Goal: Task Accomplishment & Management: Use online tool/utility

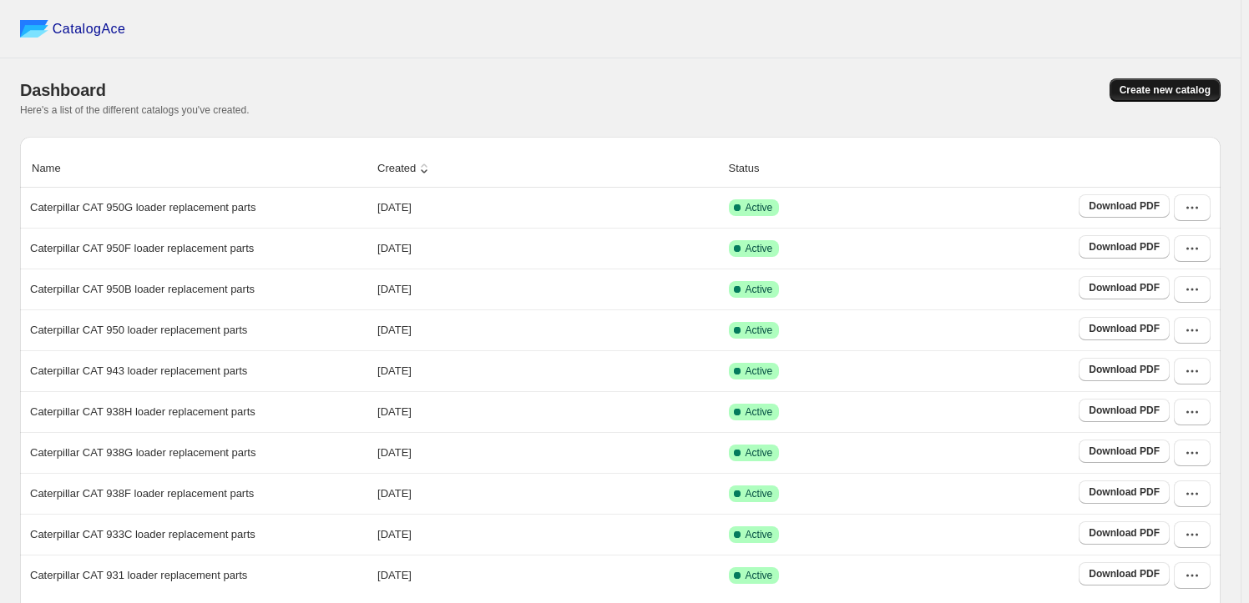
click at [1145, 97] on button "Create new catalog" at bounding box center [1164, 89] width 111 height 23
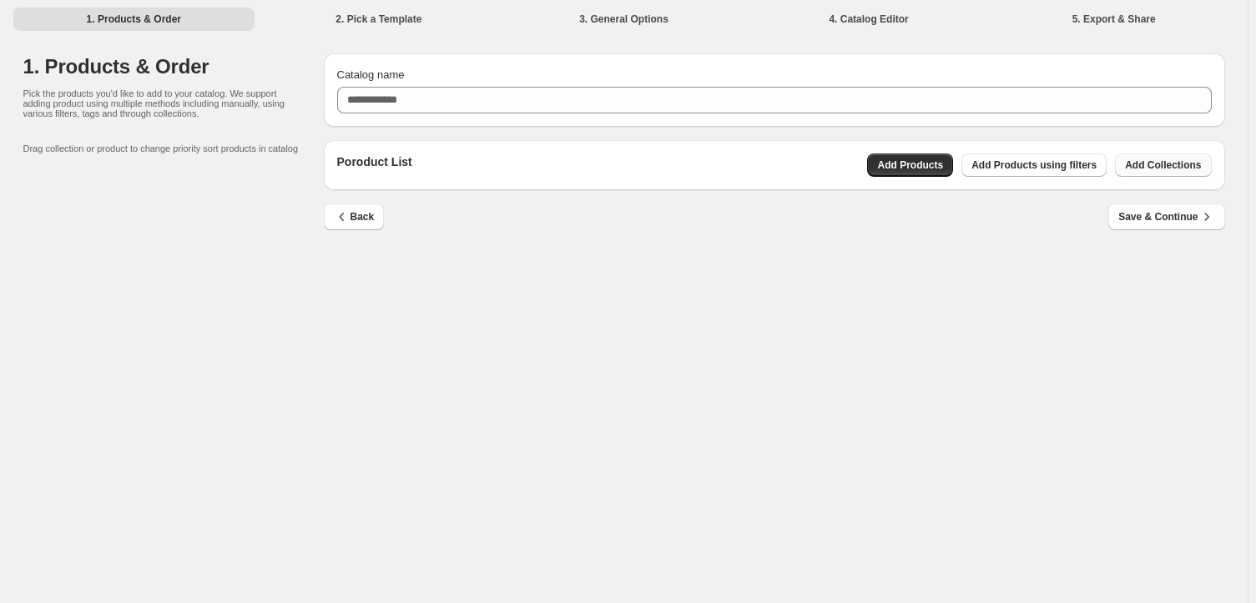
click at [1144, 164] on span "Add Collections" at bounding box center [1163, 165] width 76 height 13
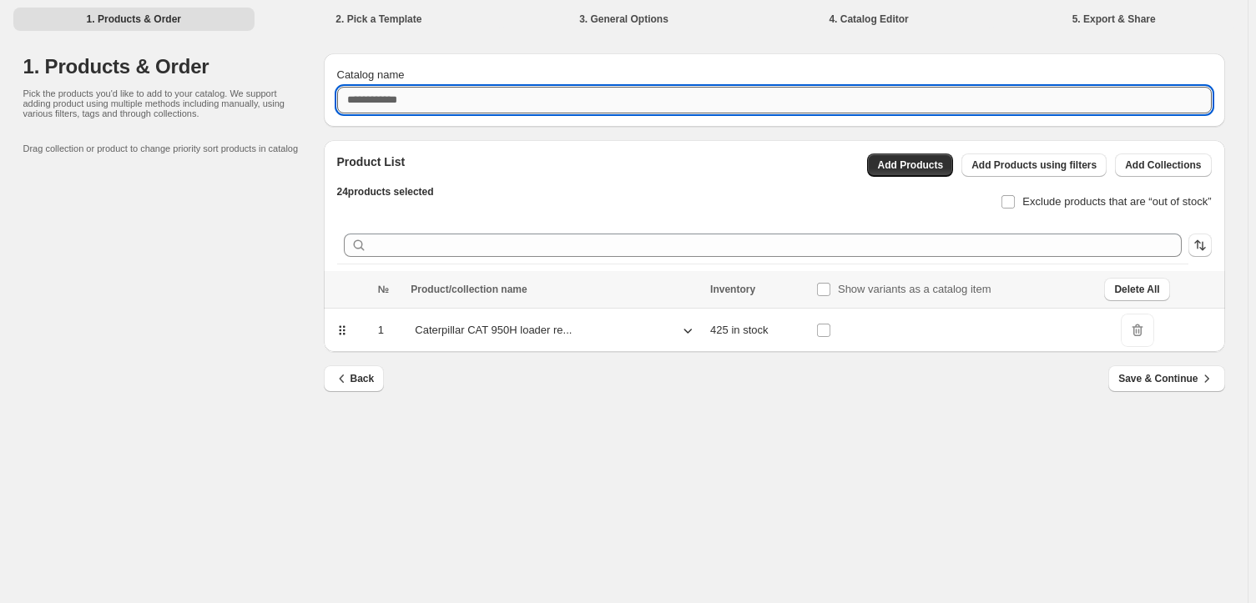
click at [632, 100] on input "Catalog name" at bounding box center [774, 100] width 875 height 27
paste input "**********"
type input "**********"
click at [1071, 204] on span "Exclude products that are “out of stock”" at bounding box center [1116, 201] width 189 height 13
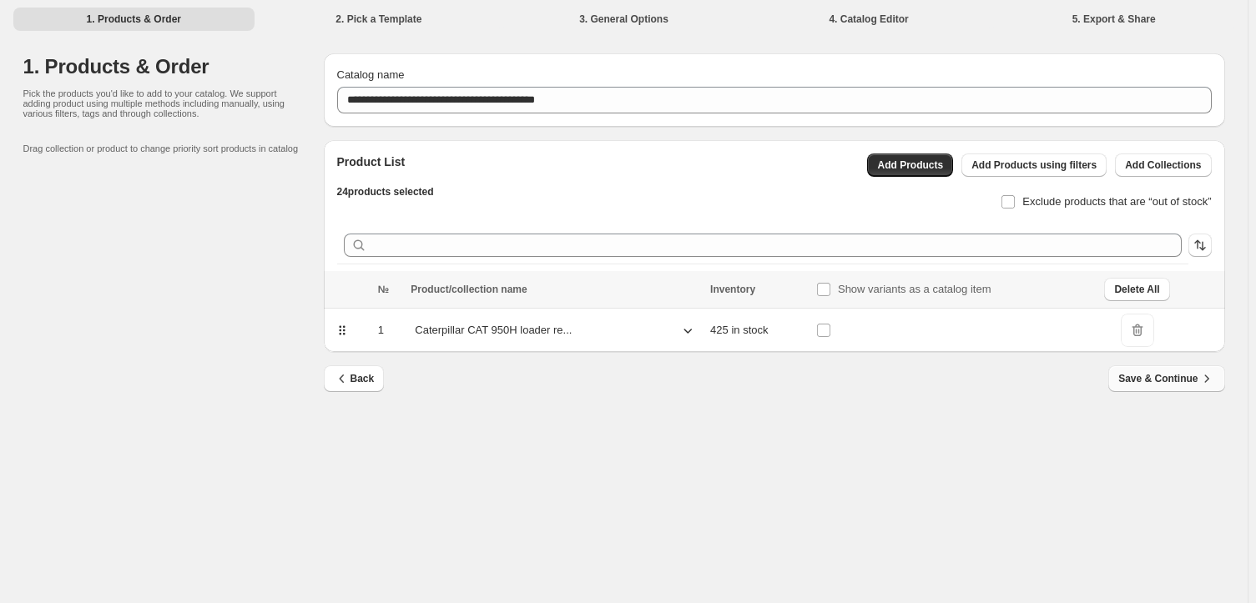
click at [1195, 375] on span "Save & Continue" at bounding box center [1166, 379] width 96 height 17
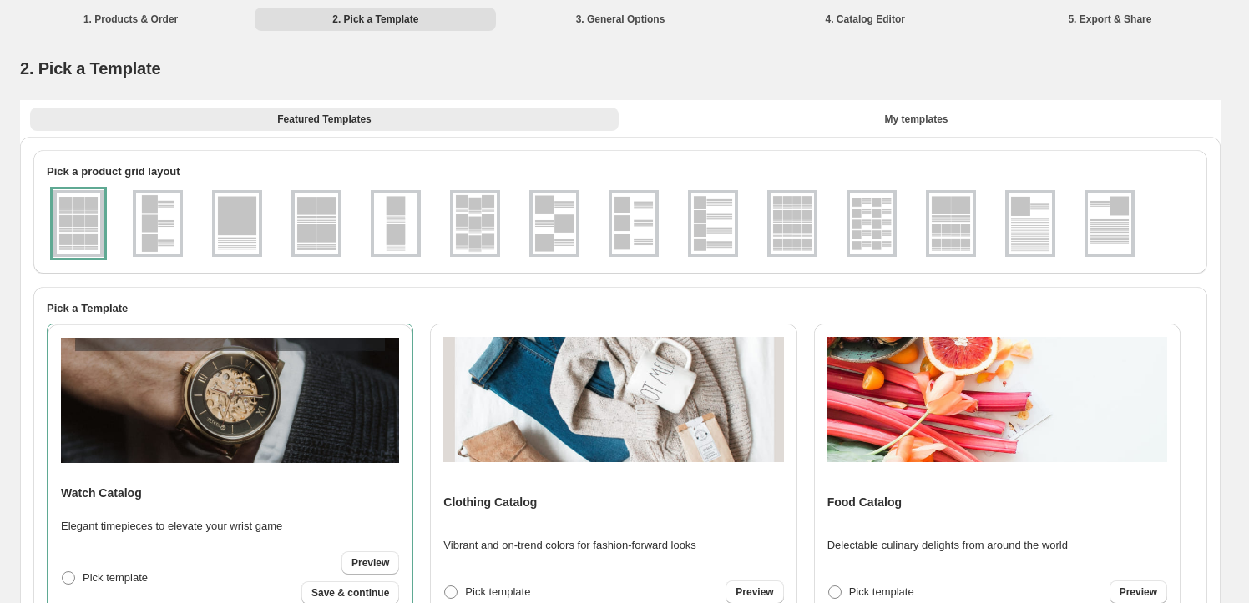
click at [868, 228] on img at bounding box center [871, 224] width 43 height 60
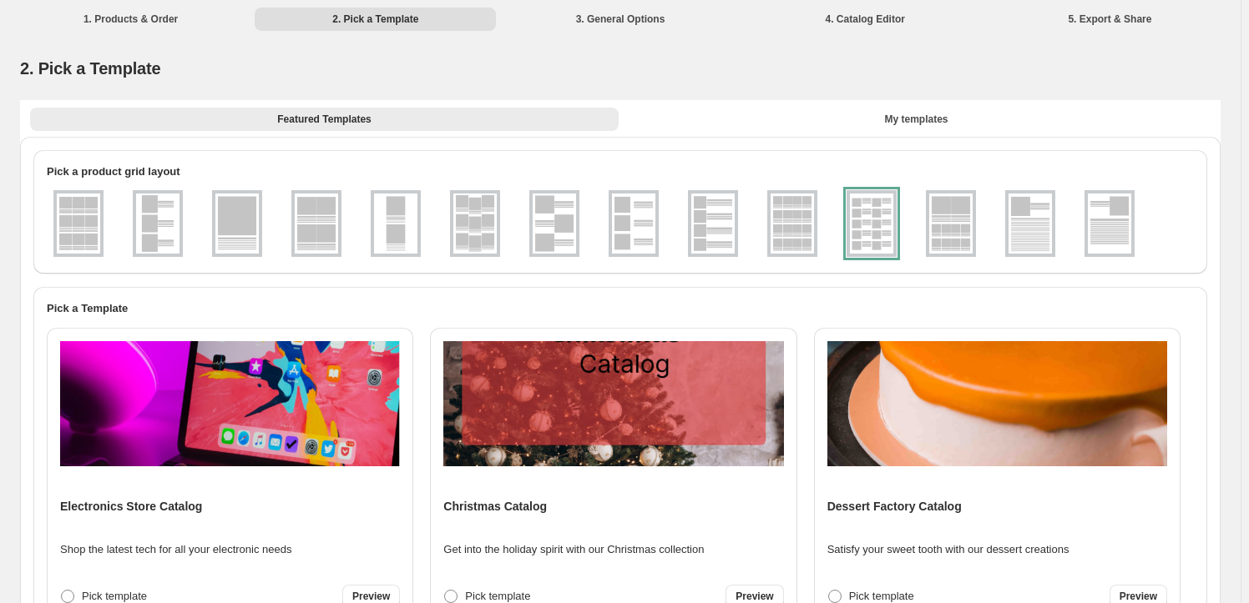
click at [315, 451] on img at bounding box center [230, 403] width 340 height 125
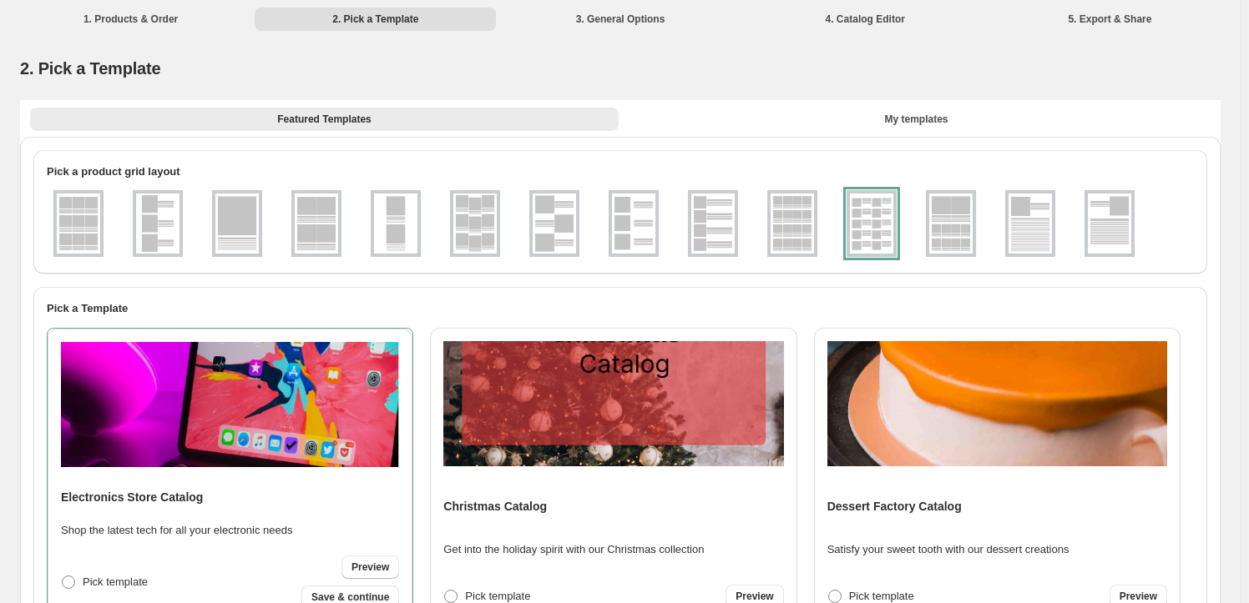
scroll to position [2320, 0]
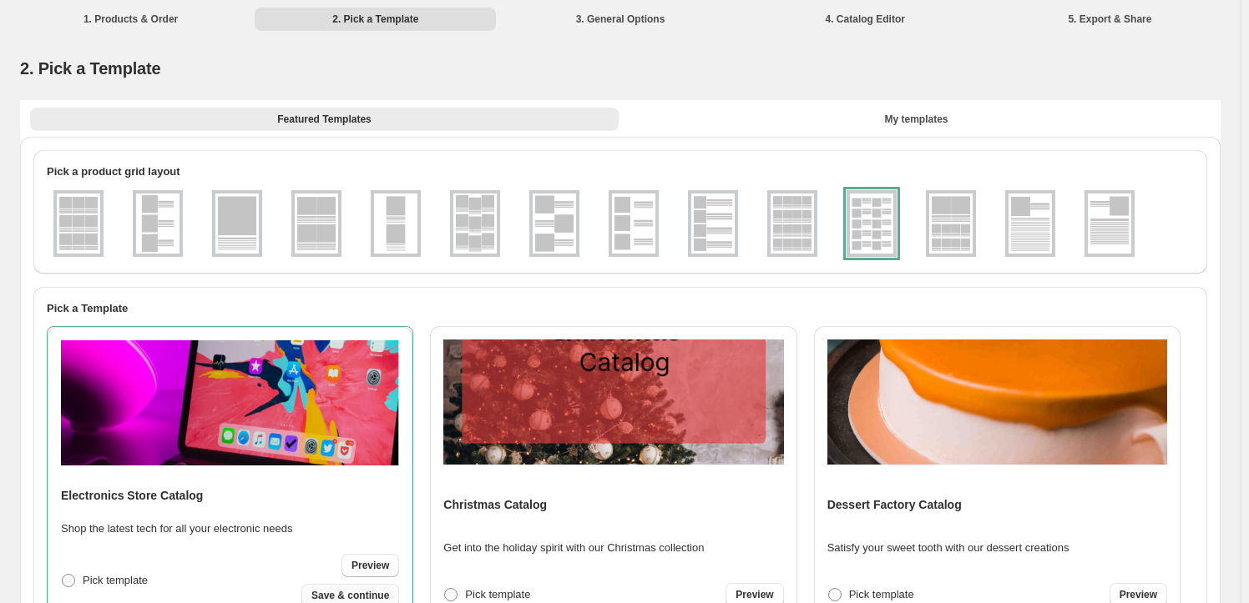
click at [366, 598] on span "Save & continue" at bounding box center [350, 595] width 78 height 13
select select "**********"
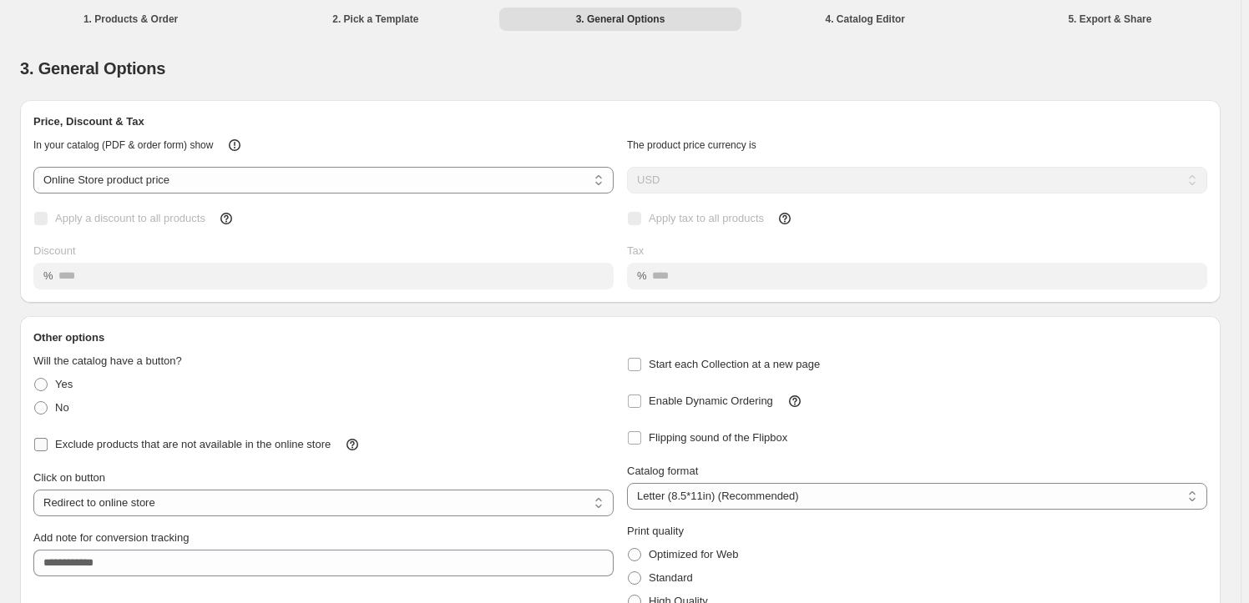
click at [260, 446] on span "Exclude products that are not available in the online store" at bounding box center [192, 444] width 275 height 13
click at [714, 410] on label "Enable Dynamic Ordering" at bounding box center [700, 401] width 146 height 23
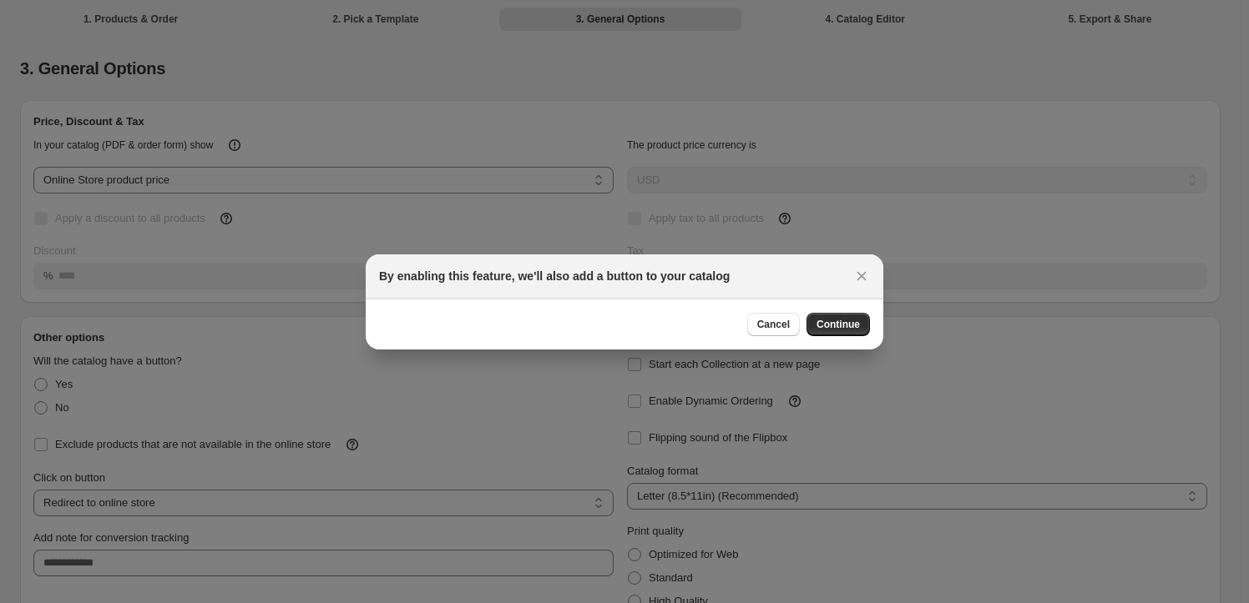
click at [841, 350] on div at bounding box center [624, 301] width 1249 height 603
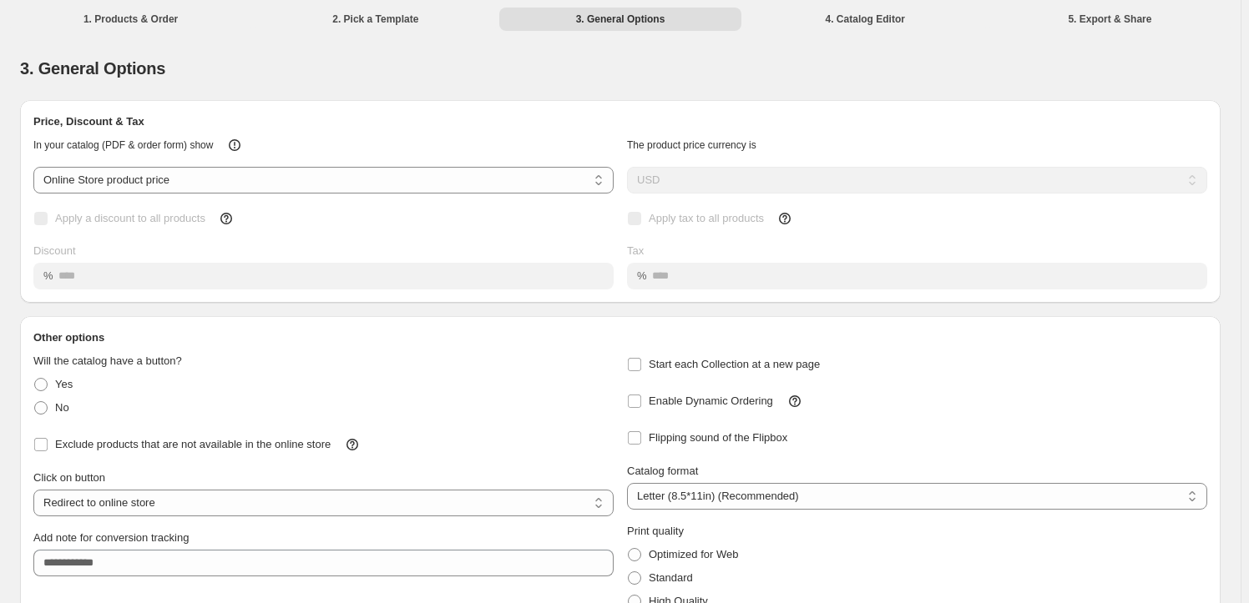
click at [839, 328] on div "Other options" at bounding box center [620, 331] width 1200 height 30
click at [701, 407] on span "Enable Dynamic Ordering" at bounding box center [710, 401] width 124 height 13
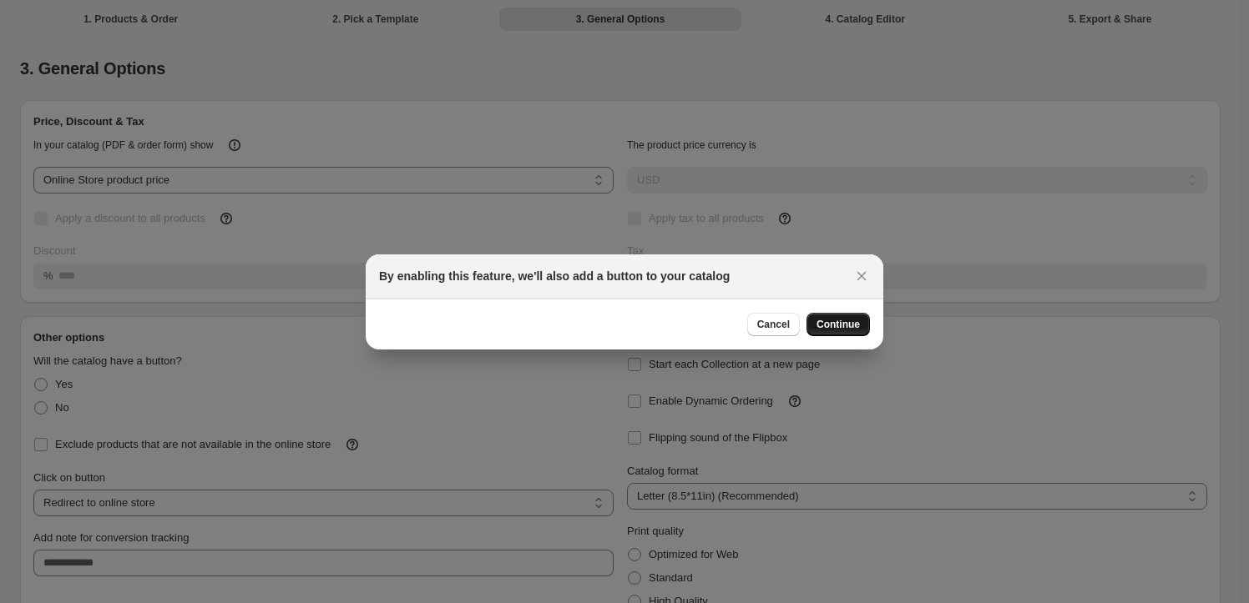
click at [860, 327] on span "Continue" at bounding box center [837, 324] width 43 height 13
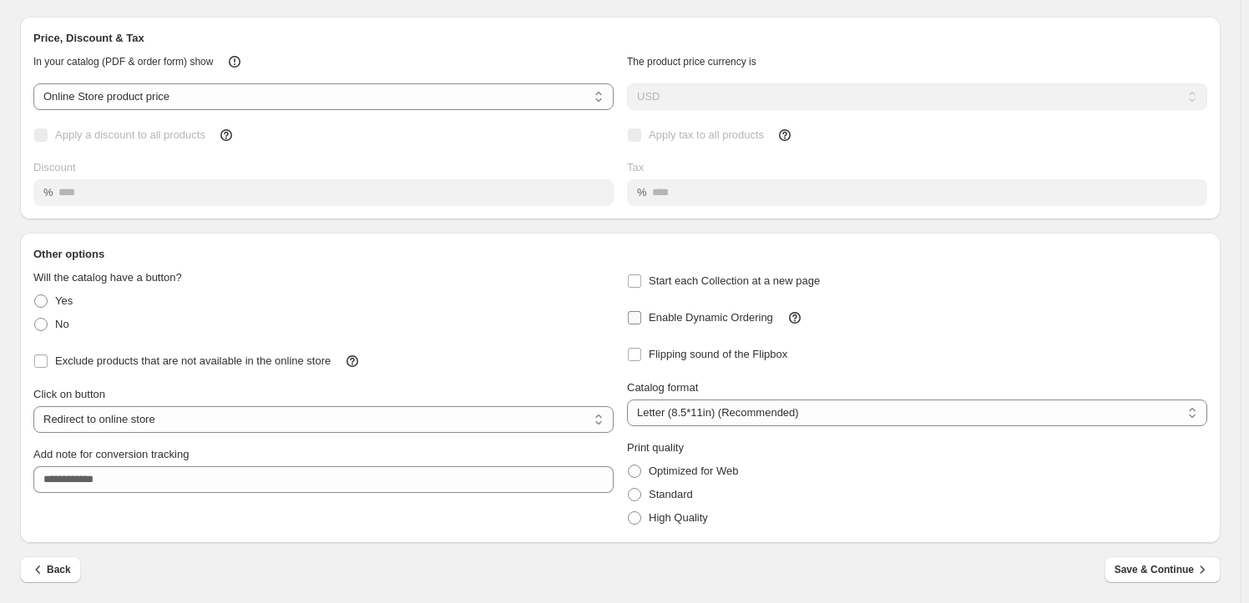
scroll to position [84, 0]
click at [670, 506] on label "High Quality" at bounding box center [667, 517] width 81 height 23
click at [1173, 557] on button "Save & Continue" at bounding box center [1162, 569] width 116 height 27
